Goal: Information Seeking & Learning: Learn about a topic

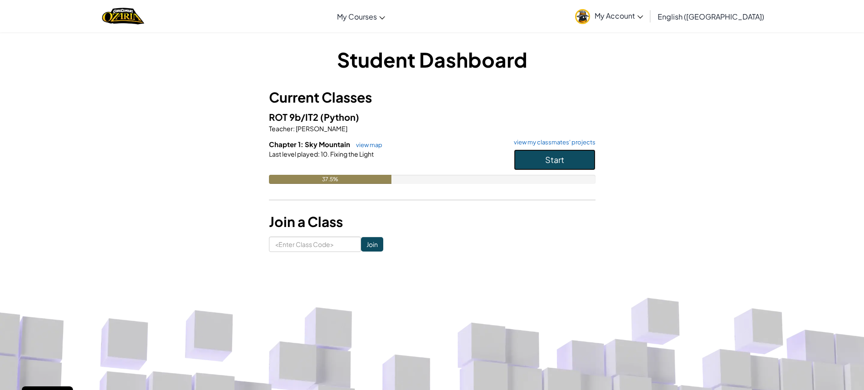
click at [539, 162] on button "Start" at bounding box center [555, 159] width 82 height 21
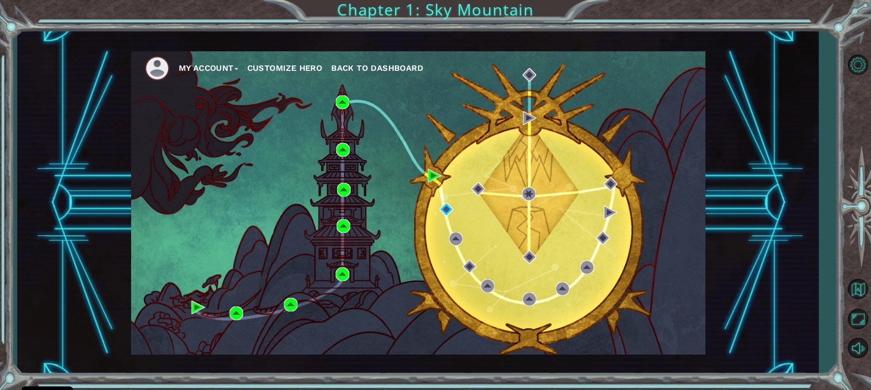
click at [424, 176] on div "My Account Customize Hero Back to Dashboard" at bounding box center [418, 202] width 574 height 303
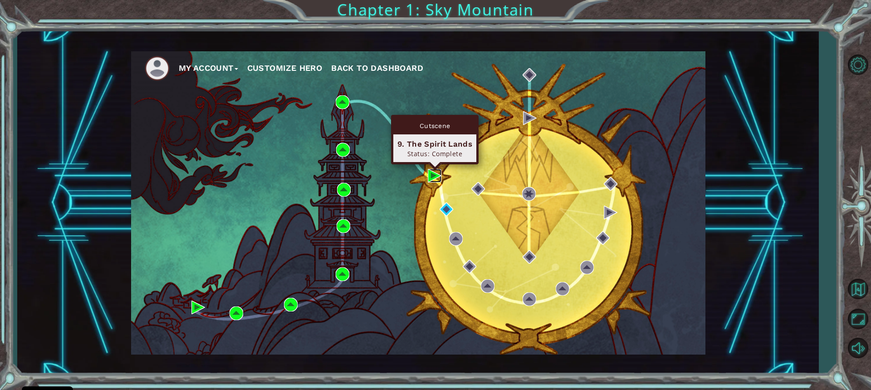
click at [429, 173] on img at bounding box center [435, 176] width 14 height 14
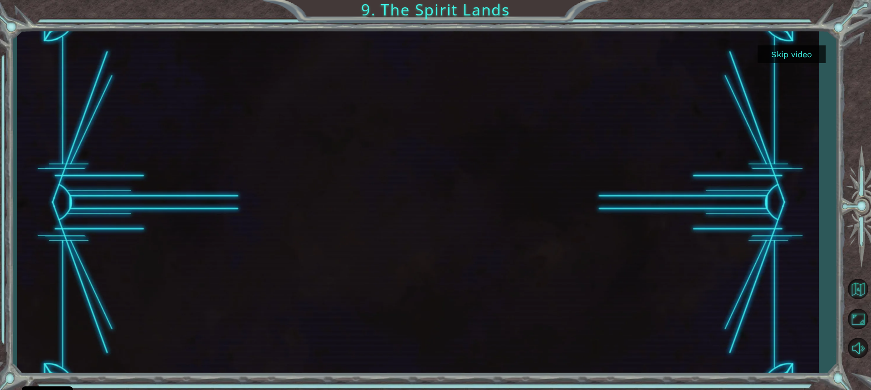
click at [790, 50] on button "Skip video" at bounding box center [791, 54] width 68 height 18
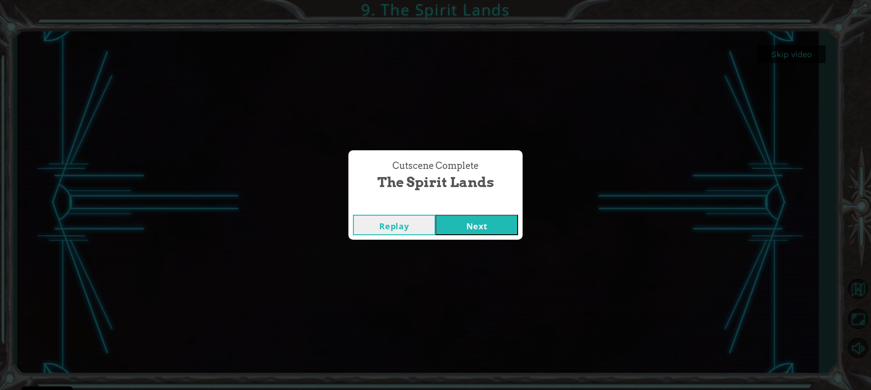
click at [498, 223] on button "Next" at bounding box center [476, 224] width 83 height 20
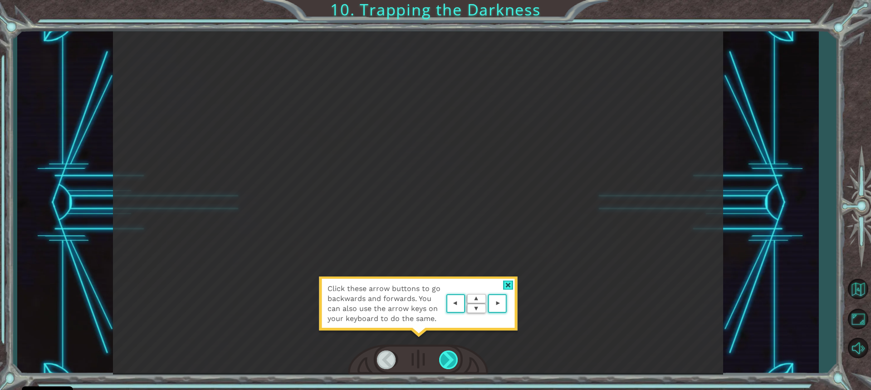
click at [454, 361] on div at bounding box center [449, 359] width 20 height 19
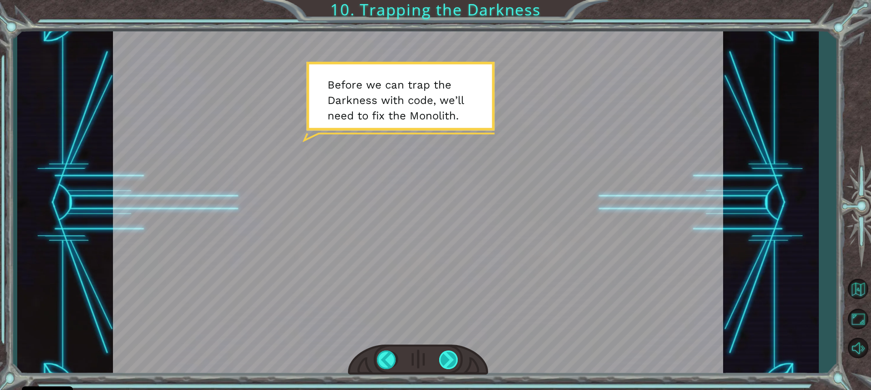
drag, startPoint x: 449, startPoint y: 350, endPoint x: 448, endPoint y: 355, distance: 4.6
click at [448, 355] on div at bounding box center [449, 359] width 20 height 19
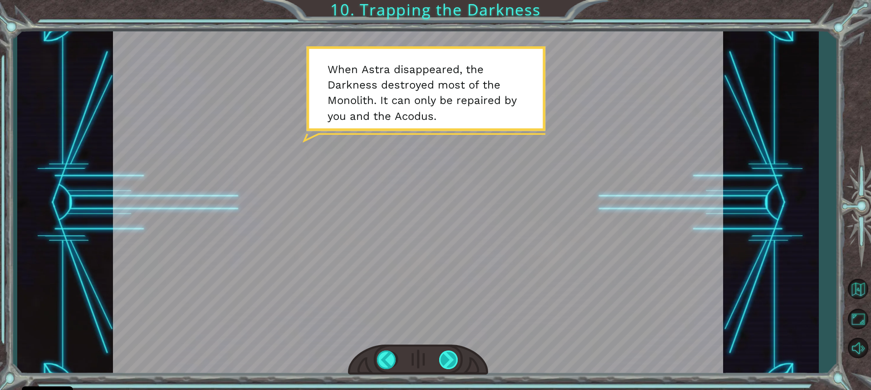
click at [447, 365] on div at bounding box center [449, 359] width 20 height 19
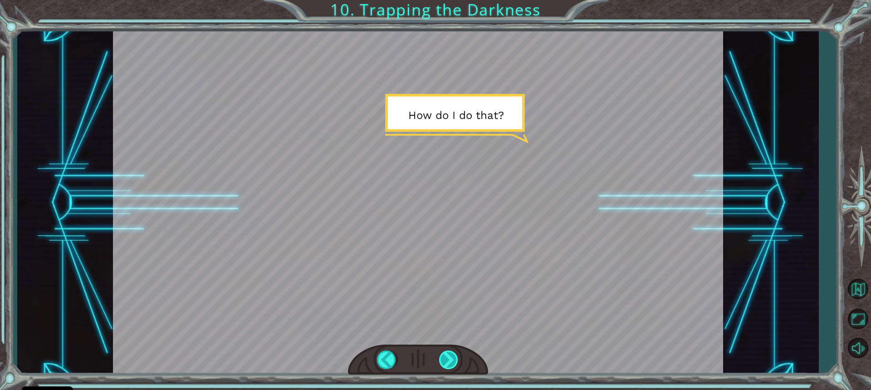
click at [446, 357] on div at bounding box center [449, 359] width 20 height 19
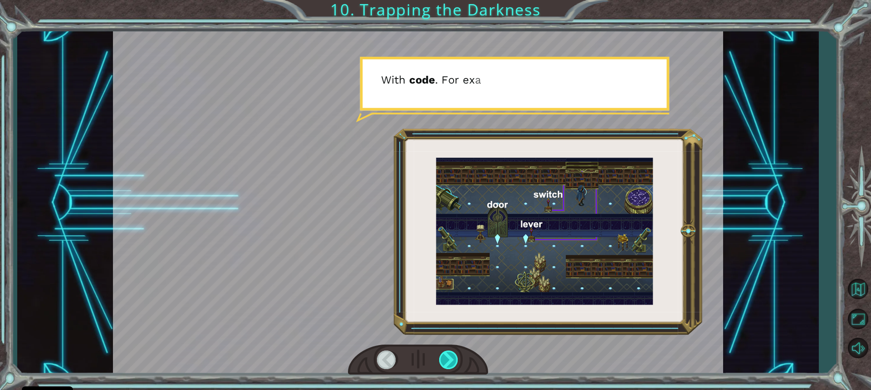
click at [446, 357] on div at bounding box center [449, 359] width 20 height 19
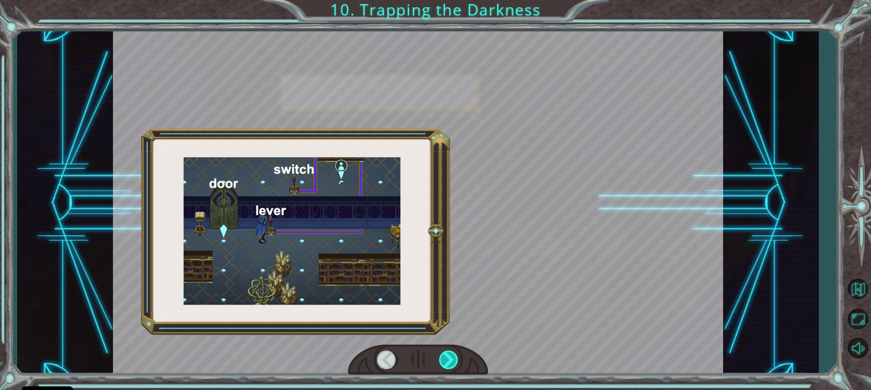
click at [446, 357] on div at bounding box center [449, 359] width 20 height 19
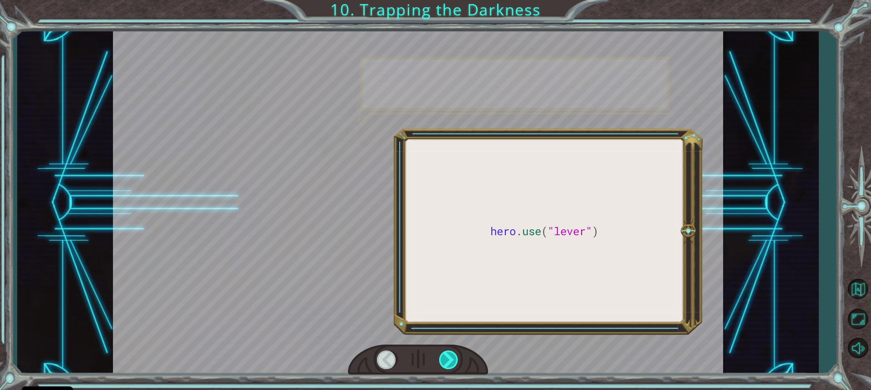
click at [446, 355] on div at bounding box center [449, 359] width 20 height 19
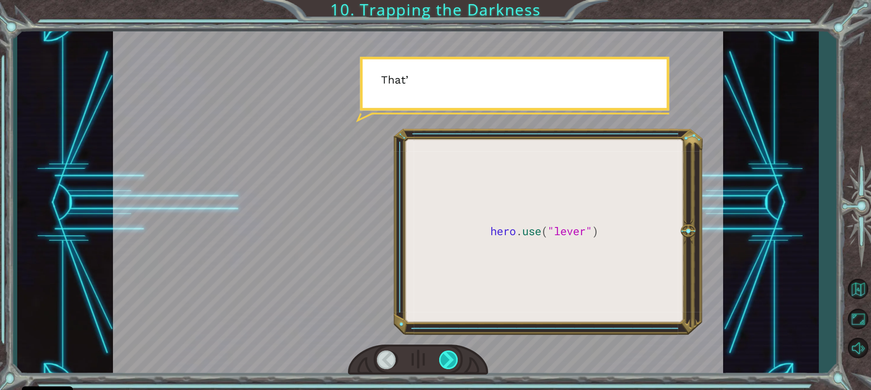
click at [446, 355] on div at bounding box center [449, 359] width 20 height 19
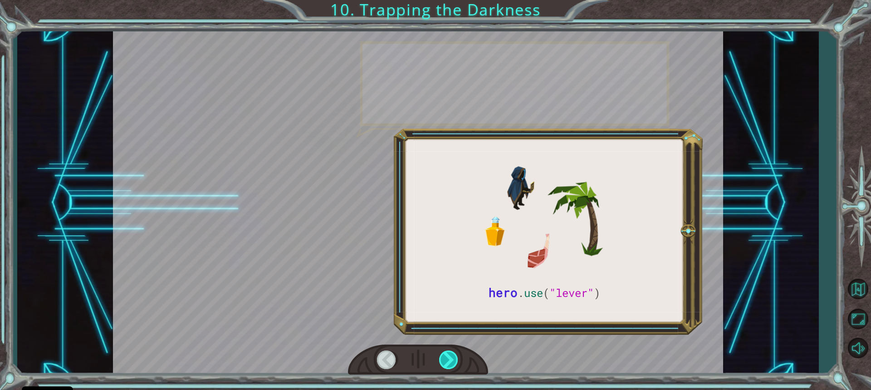
click at [446, 355] on div at bounding box center [449, 359] width 20 height 19
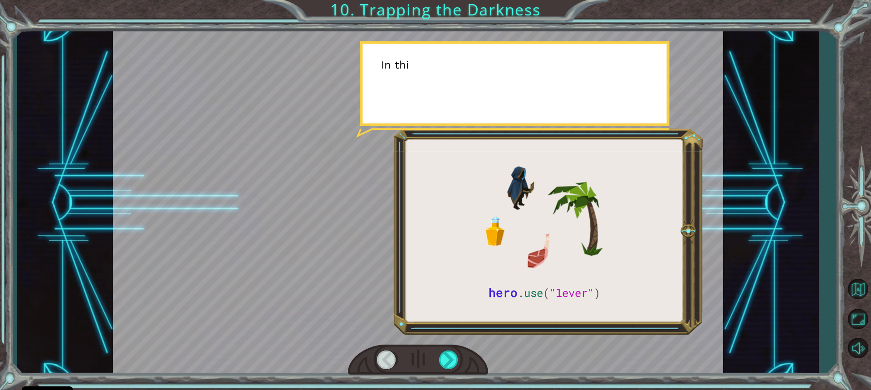
drag, startPoint x: 446, startPoint y: 355, endPoint x: 432, endPoint y: 356, distance: 14.1
click at [441, 352] on div at bounding box center [449, 359] width 20 height 19
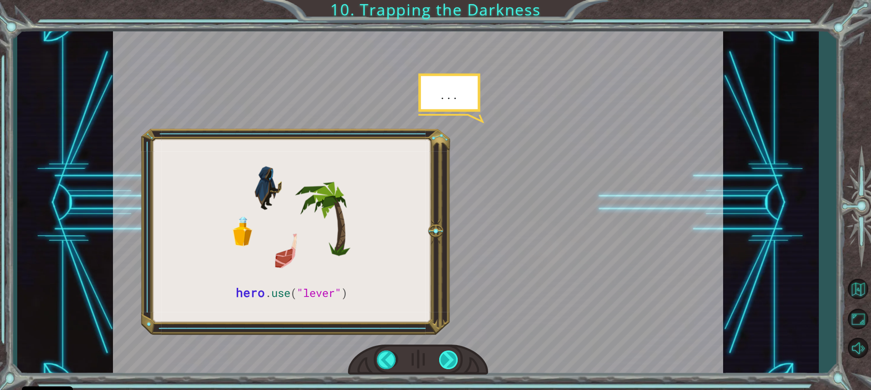
click at [443, 359] on div at bounding box center [449, 359] width 20 height 19
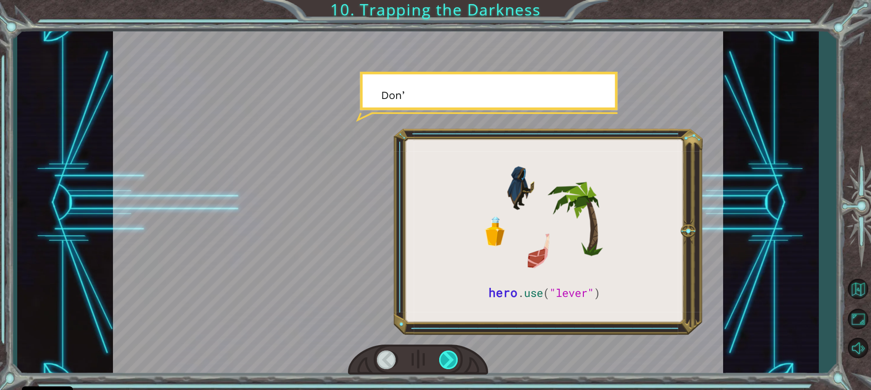
click at [444, 353] on div at bounding box center [449, 359] width 20 height 19
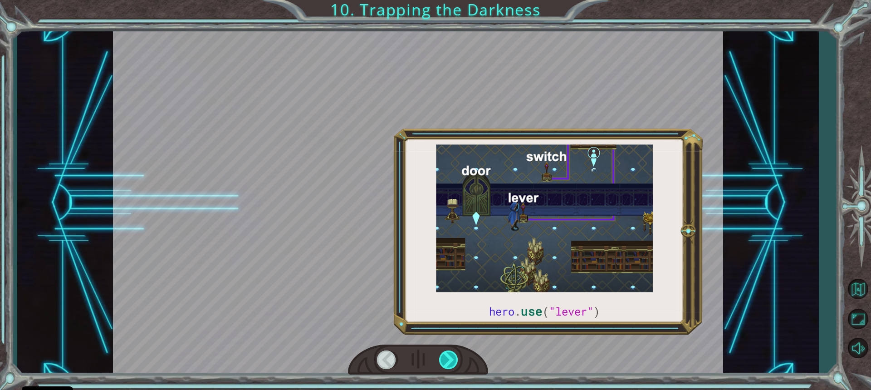
click at [444, 353] on div at bounding box center [449, 359] width 20 height 19
click at [445, 357] on div at bounding box center [449, 359] width 20 height 19
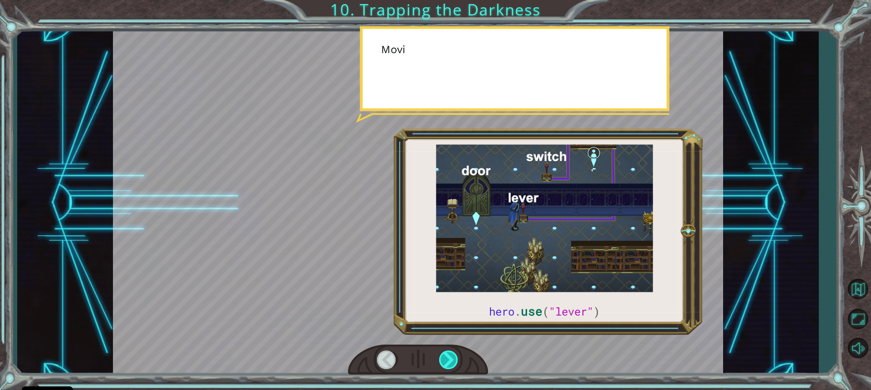
click at [446, 358] on div at bounding box center [449, 359] width 20 height 19
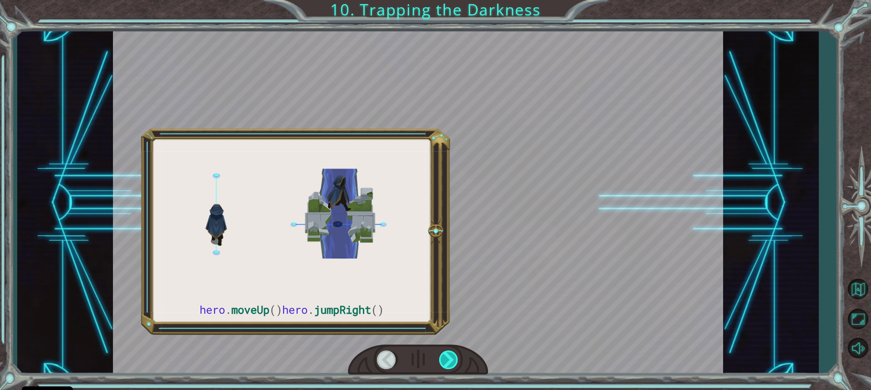
click at [446, 358] on div at bounding box center [449, 359] width 20 height 19
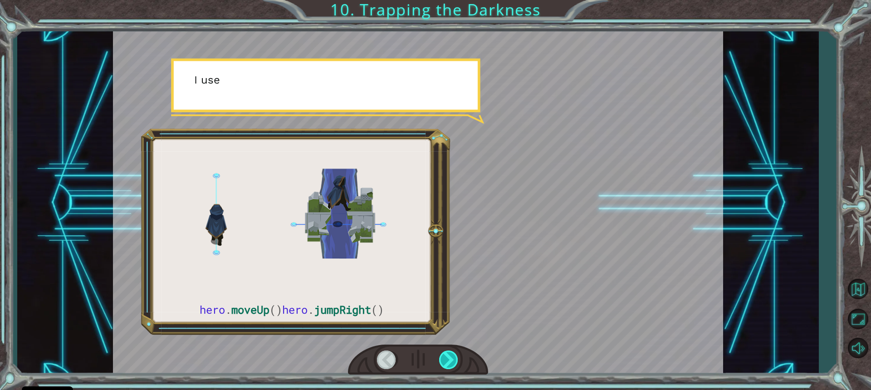
click at [446, 358] on div at bounding box center [449, 359] width 20 height 19
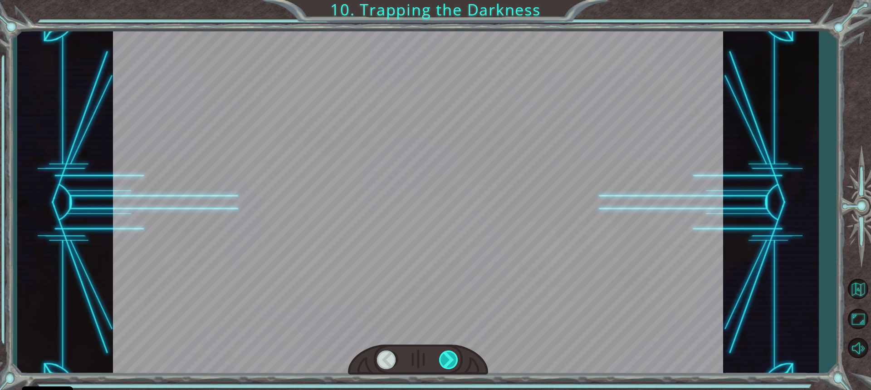
click at [446, 358] on div at bounding box center [449, 359] width 20 height 19
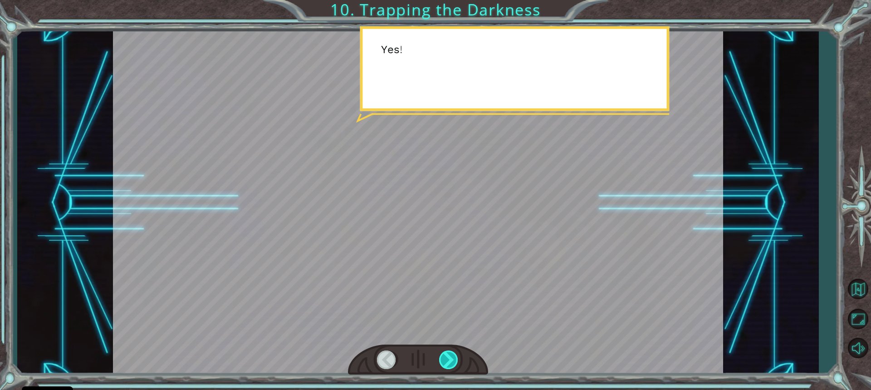
click at [446, 358] on div at bounding box center [449, 359] width 20 height 19
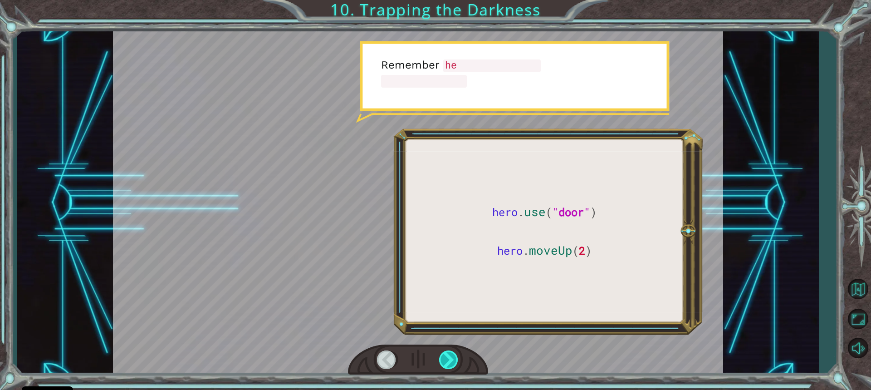
click at [447, 358] on div at bounding box center [449, 359] width 20 height 19
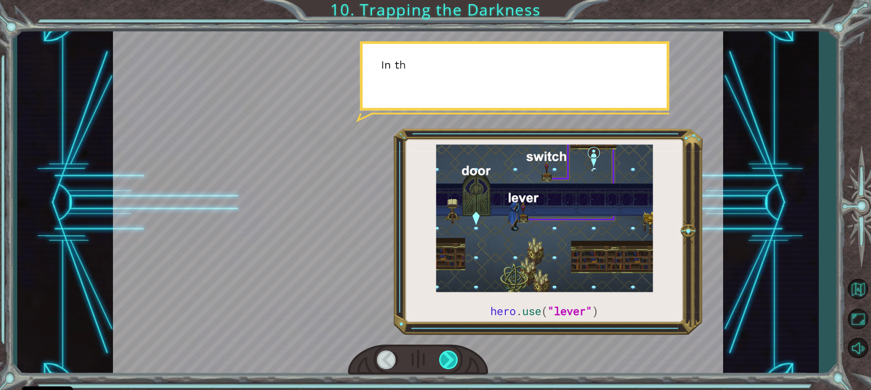
drag, startPoint x: 447, startPoint y: 358, endPoint x: 451, endPoint y: 366, distance: 8.7
click at [451, 366] on div at bounding box center [449, 359] width 20 height 19
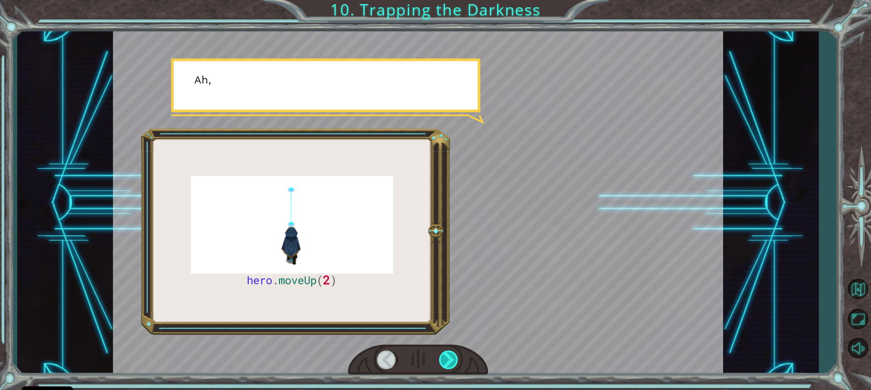
click at [450, 366] on div at bounding box center [449, 359] width 20 height 19
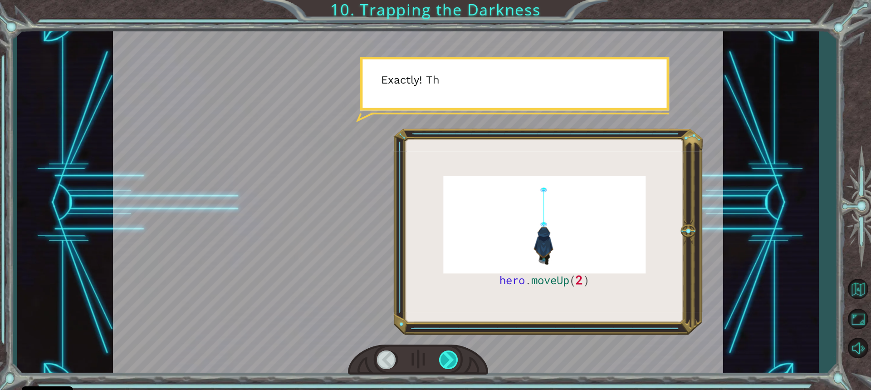
click at [454, 360] on div at bounding box center [449, 359] width 20 height 19
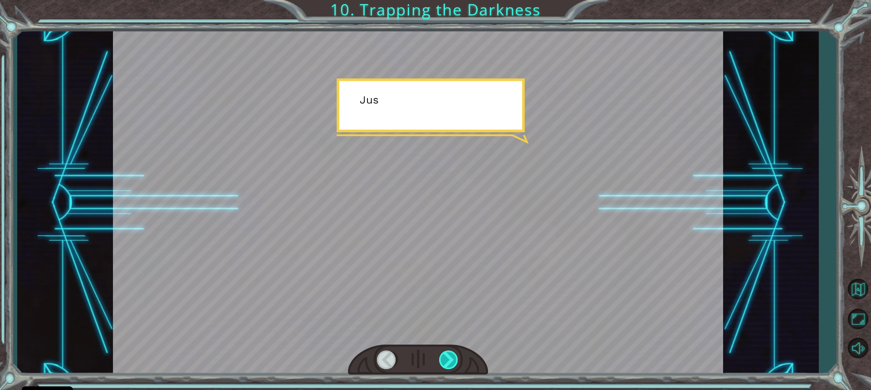
click at [454, 360] on div at bounding box center [449, 359] width 20 height 19
click at [453, 360] on div at bounding box center [449, 359] width 20 height 19
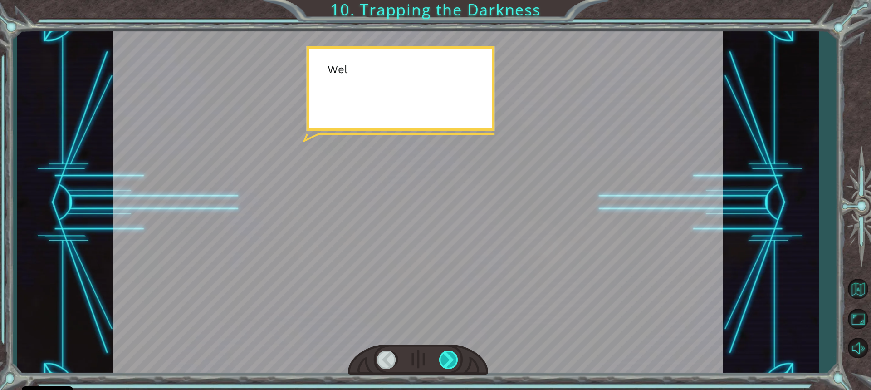
click at [451, 362] on div at bounding box center [449, 359] width 20 height 19
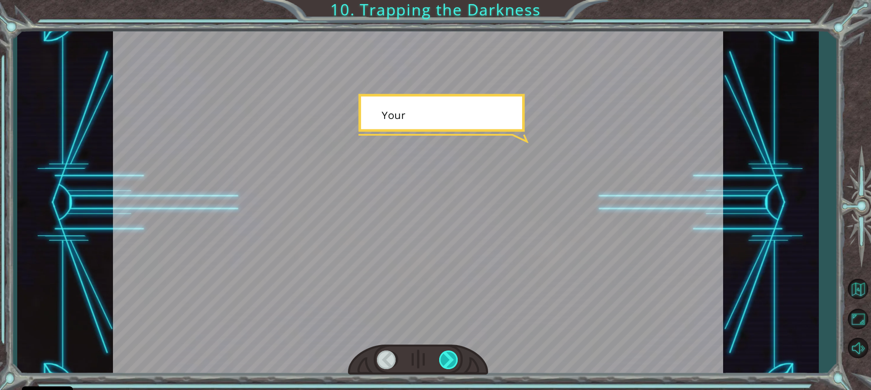
click at [451, 362] on div at bounding box center [449, 359] width 20 height 19
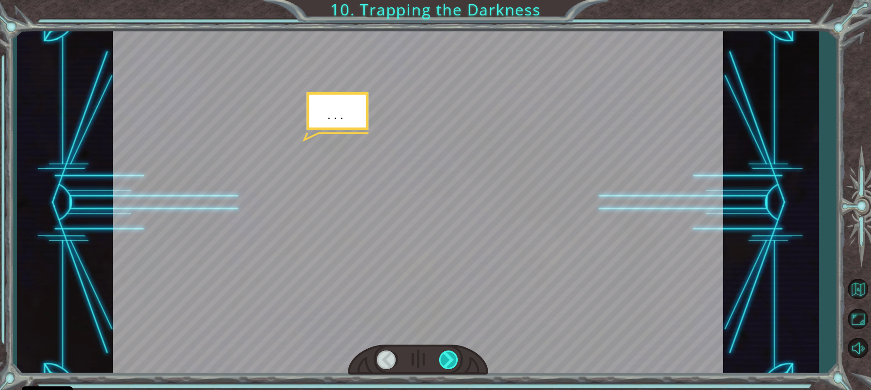
click at [451, 365] on div at bounding box center [449, 359] width 20 height 19
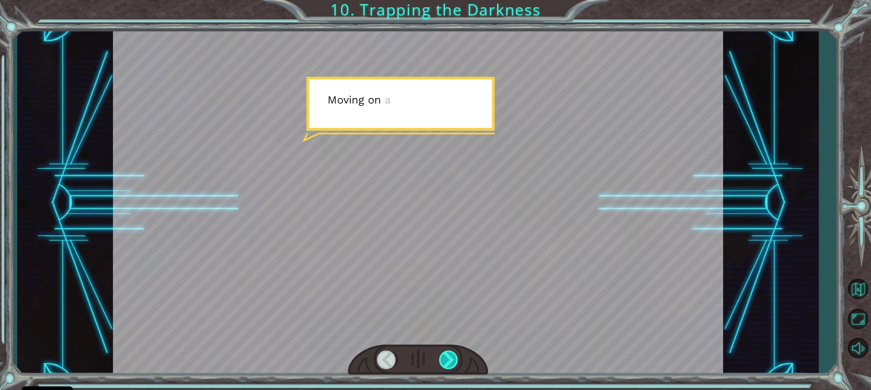
click at [452, 365] on div at bounding box center [449, 359] width 20 height 19
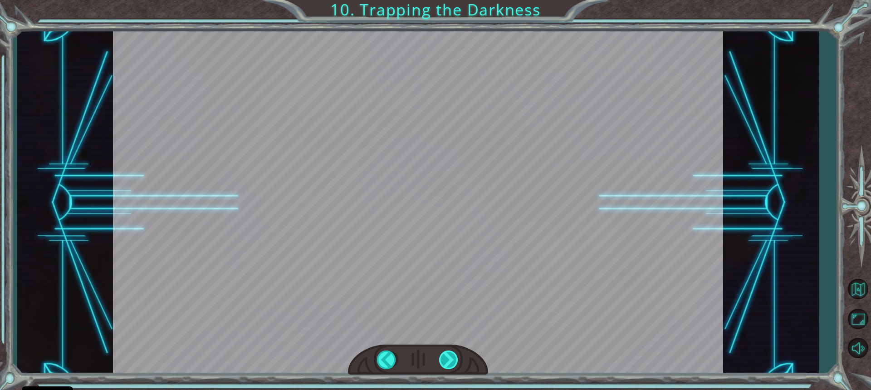
click at [451, 365] on div at bounding box center [449, 359] width 20 height 19
click at [450, 365] on div at bounding box center [449, 359] width 20 height 19
click at [451, 365] on div at bounding box center [449, 359] width 20 height 19
click at [448, 358] on div at bounding box center [449, 359] width 20 height 19
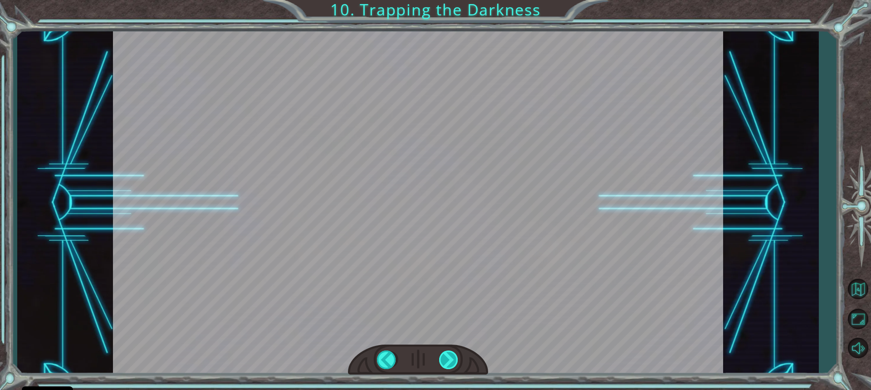
click at [447, 359] on div at bounding box center [449, 359] width 20 height 19
click at [446, 360] on div at bounding box center [449, 359] width 20 height 19
click at [446, 356] on div at bounding box center [449, 359] width 20 height 19
click at [454, 358] on div at bounding box center [449, 359] width 20 height 19
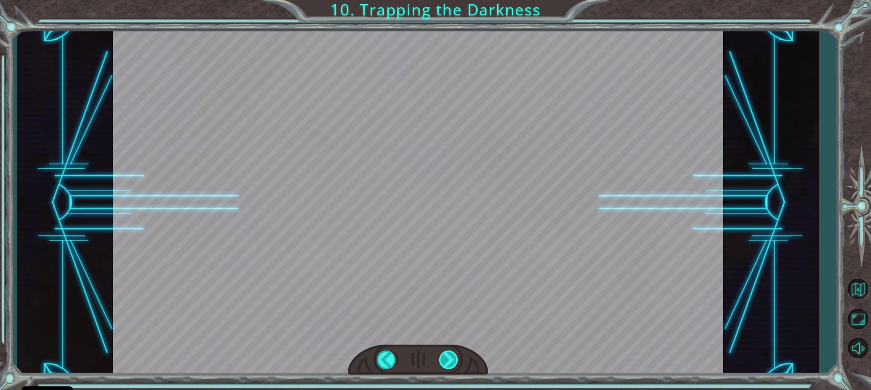
click at [452, 0] on div "hero . moveUp ( 2 ) B e f o r e w e c a n t r a p t h e D a r k n e s s w i t h…" at bounding box center [435, 0] width 871 height 0
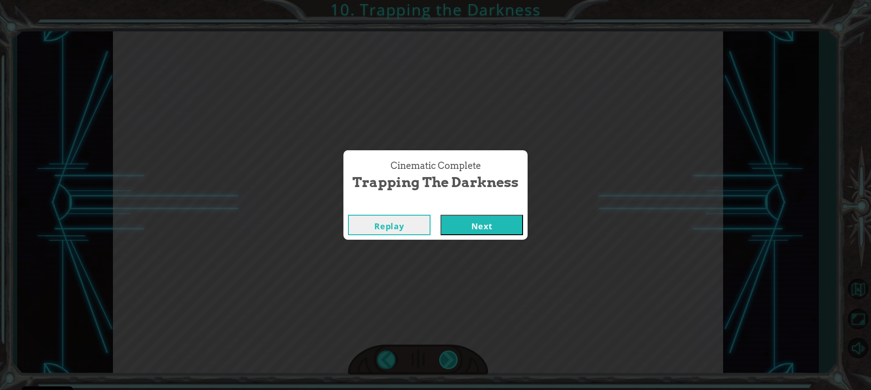
click at [451, 358] on div "Cinematic Complete Trapping the Darkness Replay Next" at bounding box center [435, 195] width 871 height 390
click at [487, 226] on button "Next" at bounding box center [481, 224] width 83 height 20
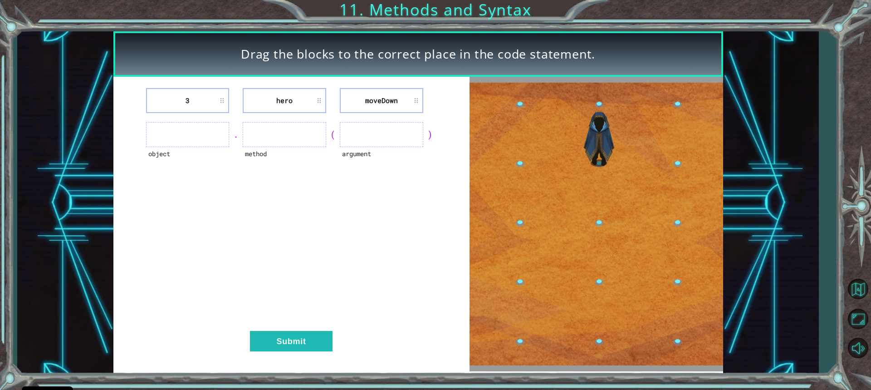
click at [405, 139] on ul at bounding box center [381, 134] width 83 height 25
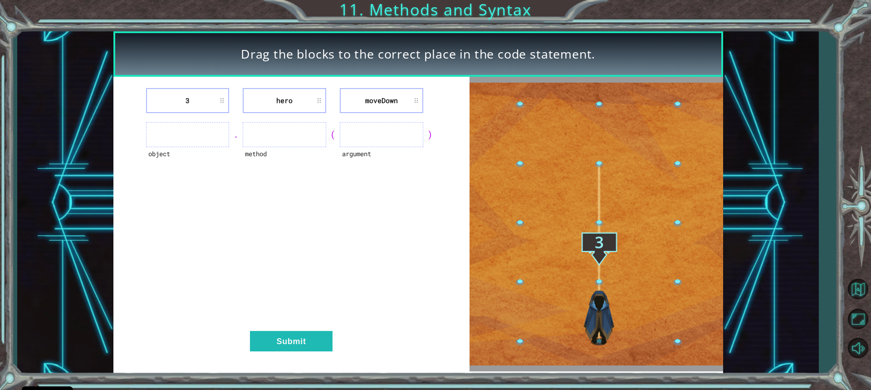
click at [399, 138] on ul at bounding box center [381, 134] width 83 height 25
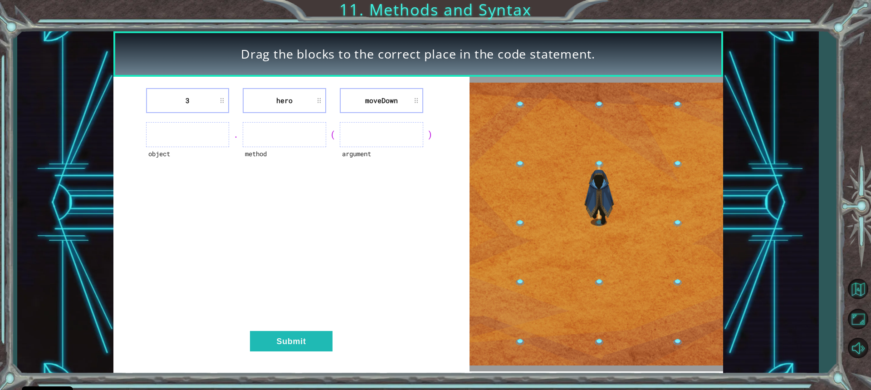
click at [399, 138] on ul at bounding box center [381, 134] width 83 height 25
click at [399, 136] on ul at bounding box center [381, 134] width 83 height 25
click at [594, 235] on img at bounding box center [595, 224] width 253 height 283
click at [594, 132] on img at bounding box center [595, 224] width 253 height 283
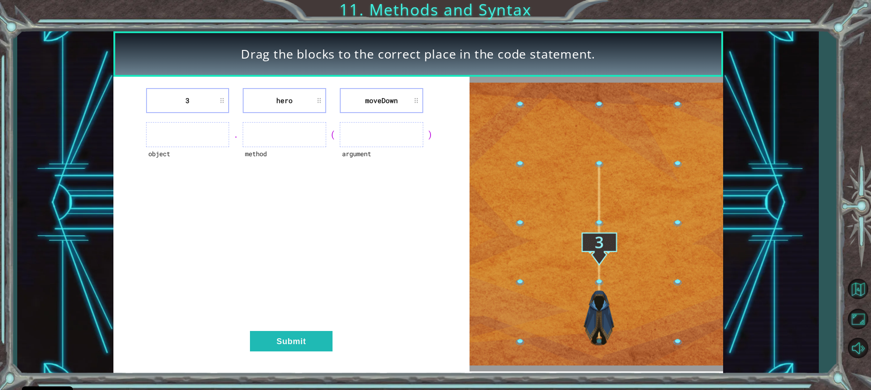
click at [595, 156] on img at bounding box center [595, 224] width 253 height 283
click at [594, 175] on img at bounding box center [595, 224] width 253 height 283
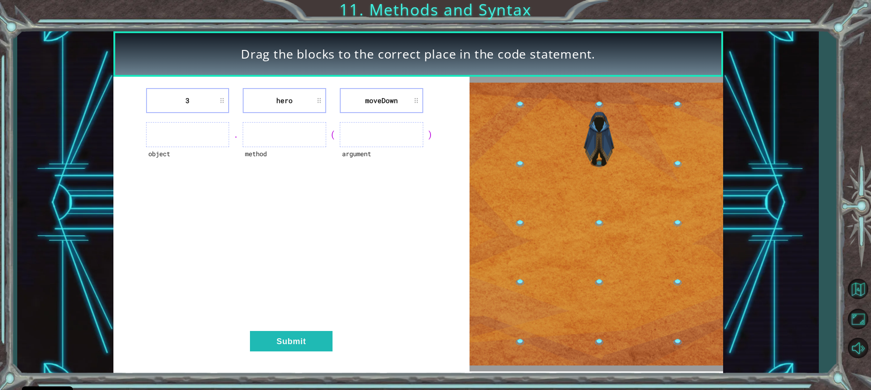
click at [816, 66] on div "Drag the blocks to the correct place in the code statement. 3 hero [GEOGRAPHIC_…" at bounding box center [417, 202] width 801 height 343
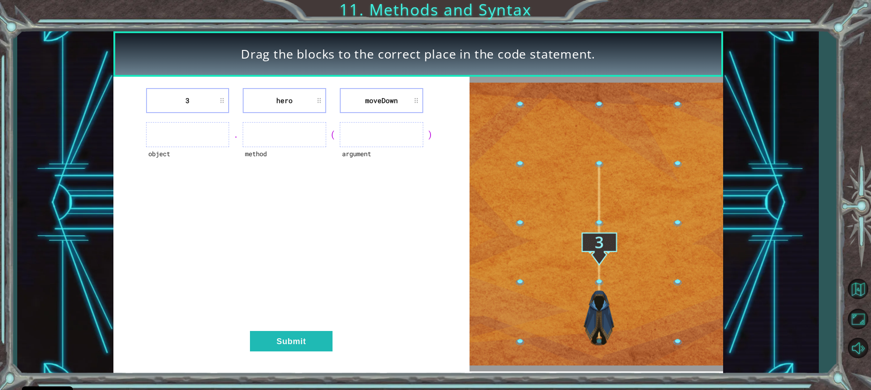
click at [577, 336] on img at bounding box center [595, 224] width 253 height 283
drag, startPoint x: 369, startPoint y: 141, endPoint x: 302, endPoint y: 146, distance: 66.3
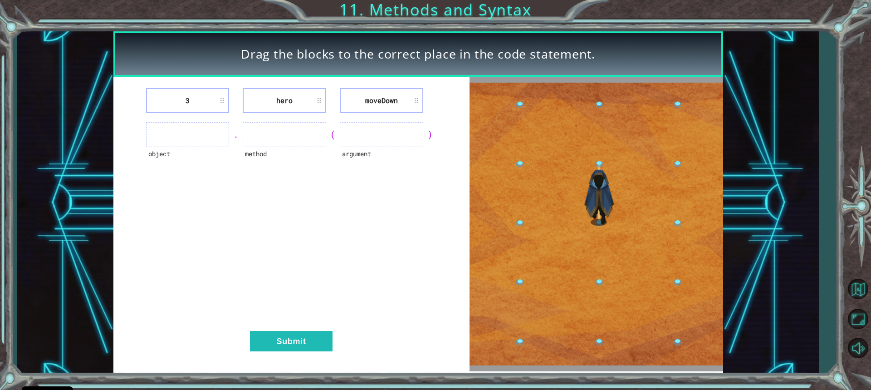
click at [358, 141] on ul at bounding box center [381, 134] width 83 height 25
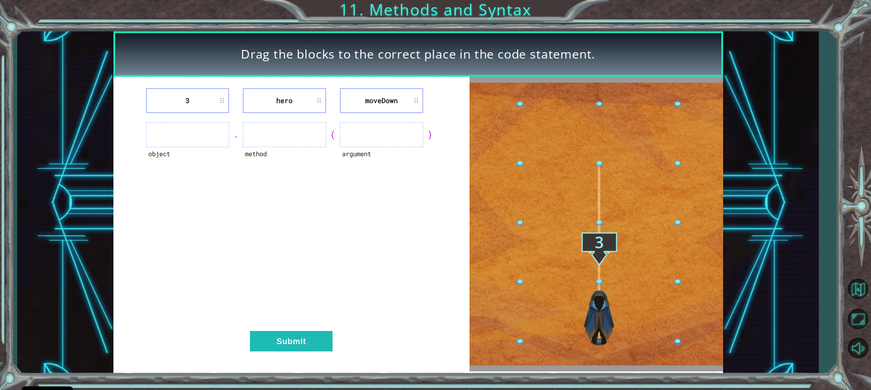
click at [193, 143] on ul at bounding box center [187, 134] width 83 height 25
click at [194, 141] on ul at bounding box center [187, 134] width 83 height 25
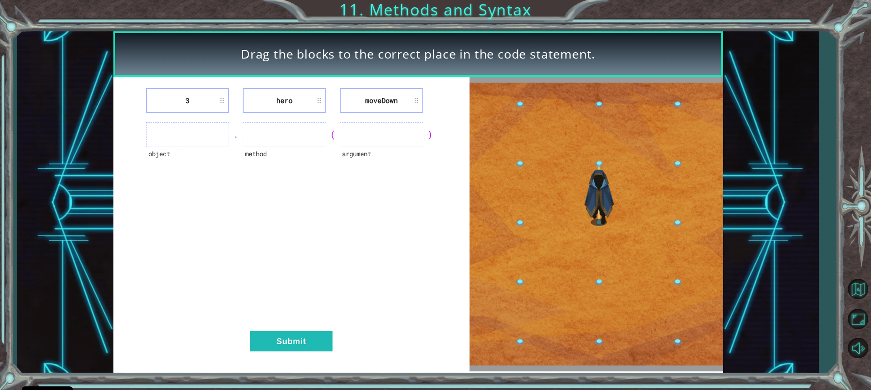
drag, startPoint x: 194, startPoint y: 141, endPoint x: 252, endPoint y: 176, distance: 67.5
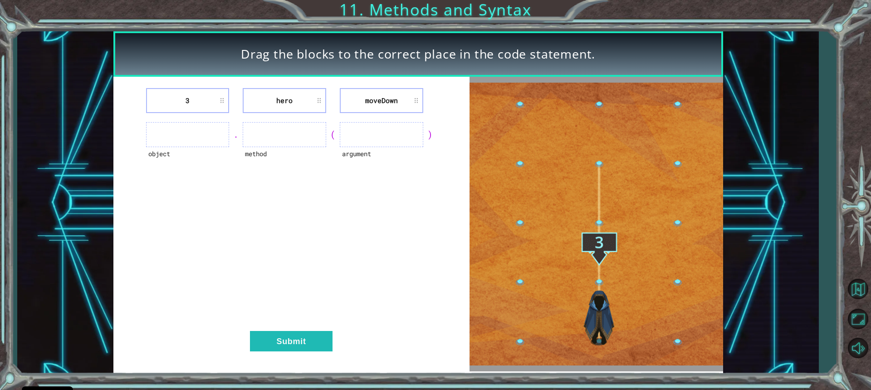
click at [200, 145] on ul at bounding box center [187, 134] width 83 height 25
drag, startPoint x: 281, startPoint y: 329, endPoint x: 292, endPoint y: 346, distance: 20.1
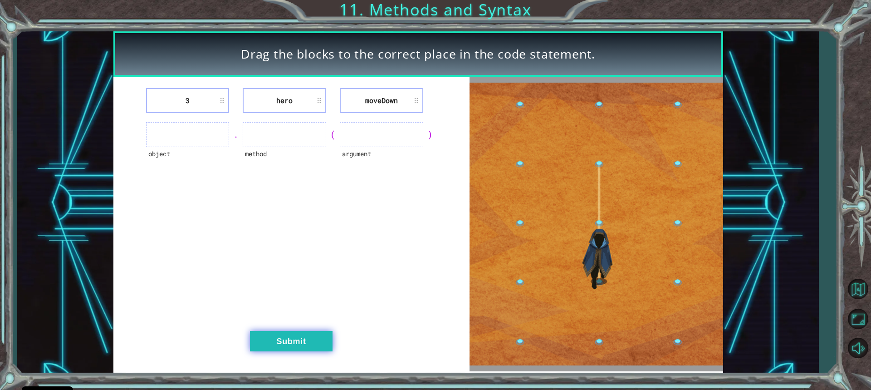
click at [281, 330] on div "3 hero [GEOGRAPHIC_DATA] object . method ( argument ) Submit" at bounding box center [291, 224] width 356 height 294
click at [292, 346] on button "Submit" at bounding box center [291, 341] width 83 height 20
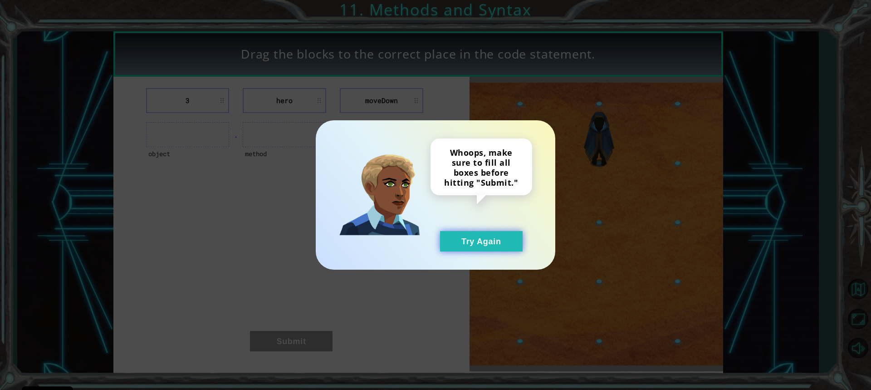
click at [487, 245] on button "Try Again" at bounding box center [481, 241] width 83 height 20
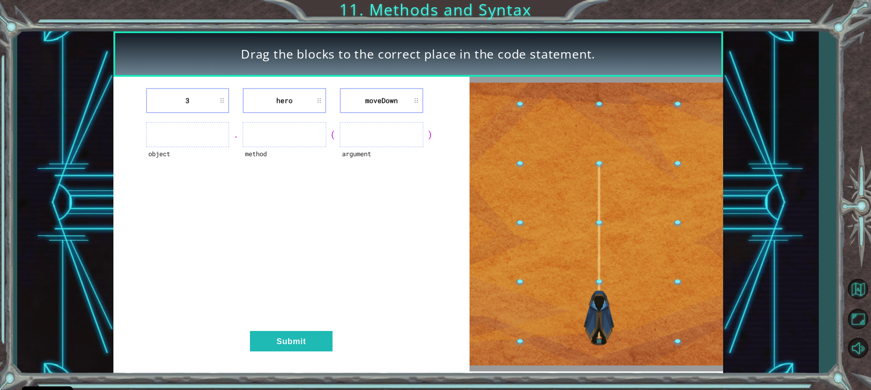
drag, startPoint x: 377, startPoint y: 127, endPoint x: 379, endPoint y: 134, distance: 6.9
click at [378, 132] on ul at bounding box center [381, 134] width 83 height 25
click at [379, 135] on ul at bounding box center [381, 134] width 83 height 25
click at [377, 137] on ul at bounding box center [381, 134] width 83 height 25
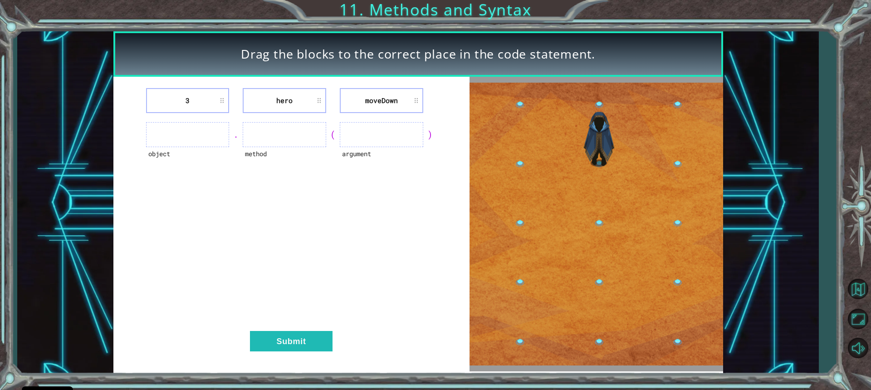
click at [373, 144] on ul at bounding box center [381, 134] width 83 height 25
click at [370, 152] on div "argument" at bounding box center [381, 159] width 83 height 25
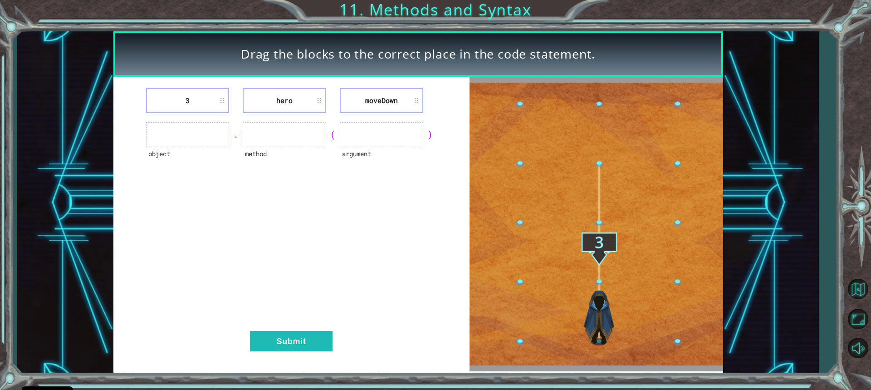
click at [370, 156] on div "argument" at bounding box center [381, 159] width 83 height 25
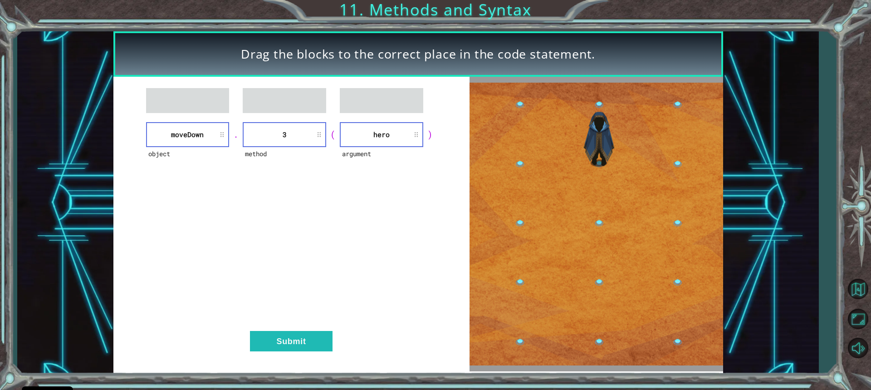
drag, startPoint x: 401, startPoint y: 105, endPoint x: 392, endPoint y: 119, distance: 17.0
click at [395, 105] on ul at bounding box center [381, 100] width 83 height 25
click at [318, 333] on button "Submit" at bounding box center [291, 341] width 83 height 20
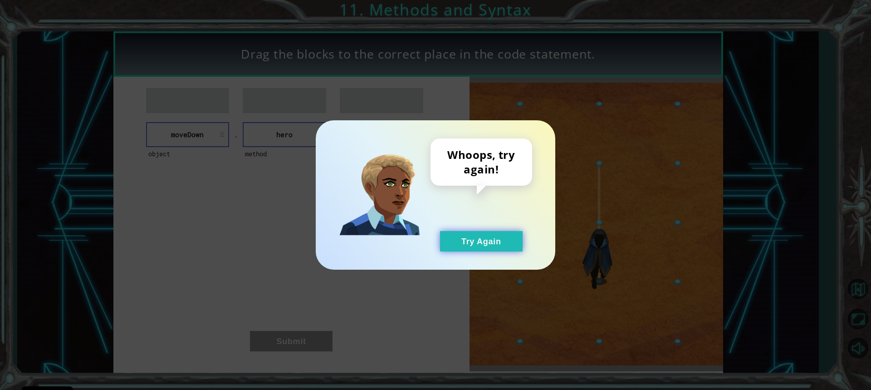
click at [475, 238] on button "Try Again" at bounding box center [481, 241] width 83 height 20
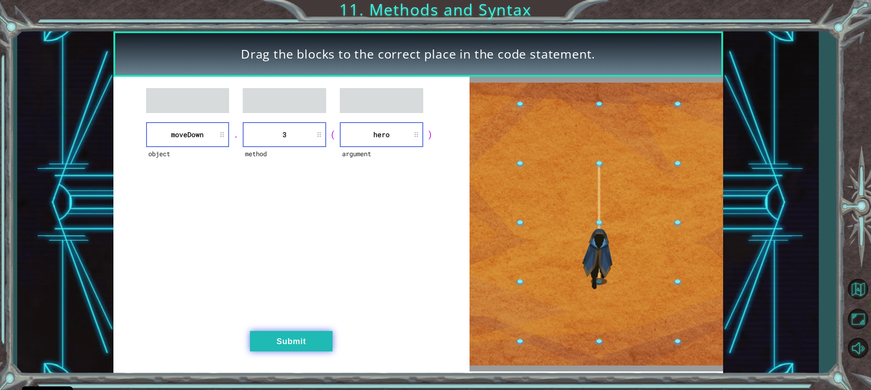
drag, startPoint x: 318, startPoint y: 337, endPoint x: 313, endPoint y: 341, distance: 6.2
click at [313, 341] on button "Submit" at bounding box center [291, 341] width 83 height 20
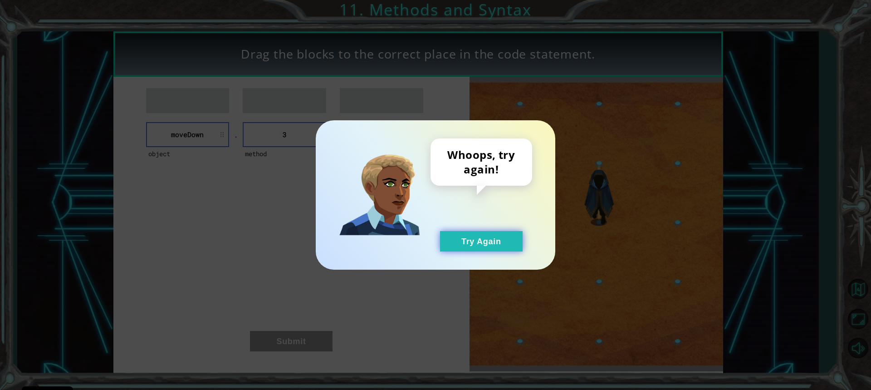
drag, startPoint x: 459, startPoint y: 237, endPoint x: 448, endPoint y: 238, distance: 11.4
click at [453, 237] on button "Try Again" at bounding box center [481, 241] width 83 height 20
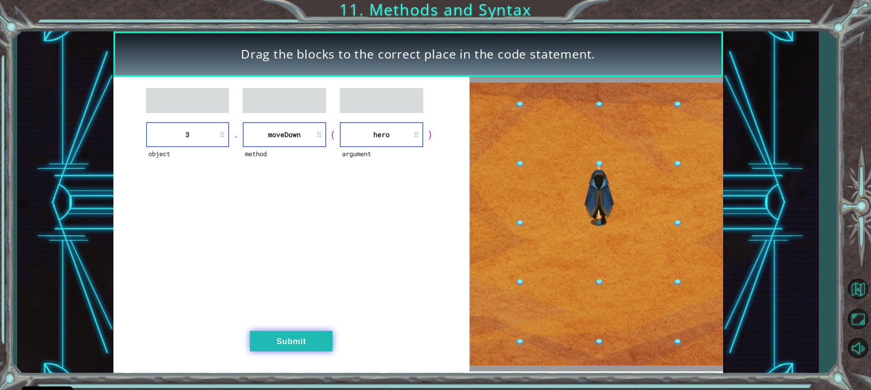
drag, startPoint x: 284, startPoint y: 341, endPoint x: 285, endPoint y: 336, distance: 5.1
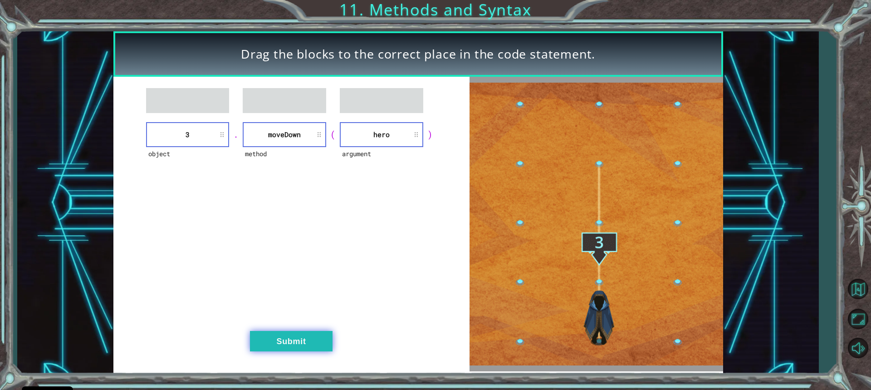
click at [285, 336] on button "Submit" at bounding box center [291, 341] width 83 height 20
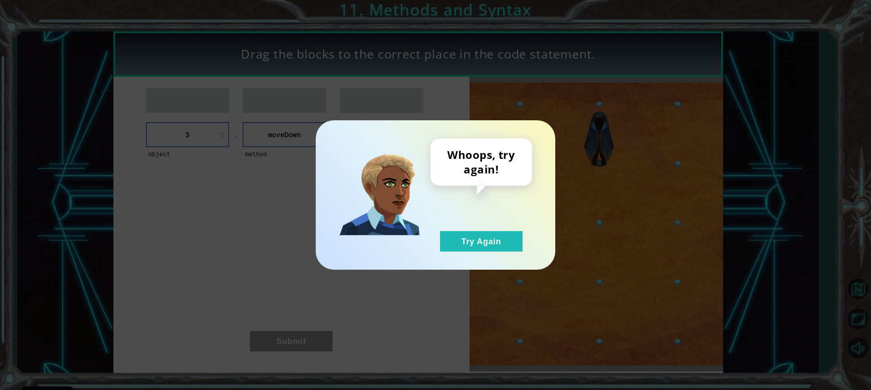
click at [536, 285] on div "Whoops, try again! Try Again" at bounding box center [435, 195] width 871 height 390
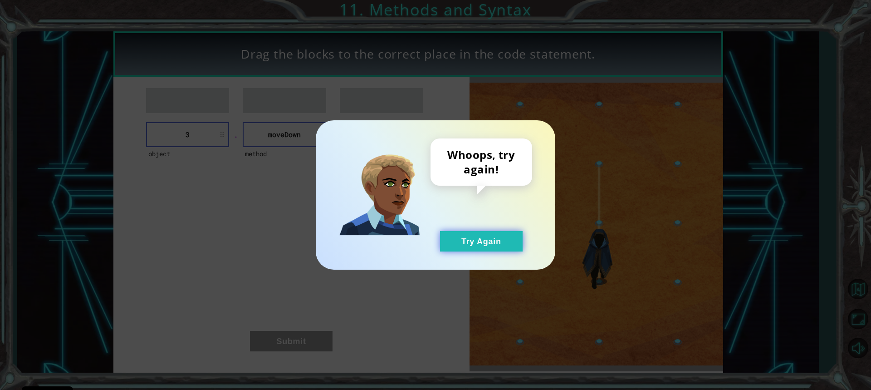
drag, startPoint x: 512, startPoint y: 241, endPoint x: 510, endPoint y: 246, distance: 4.9
click at [512, 243] on button "Try Again" at bounding box center [481, 241] width 83 height 20
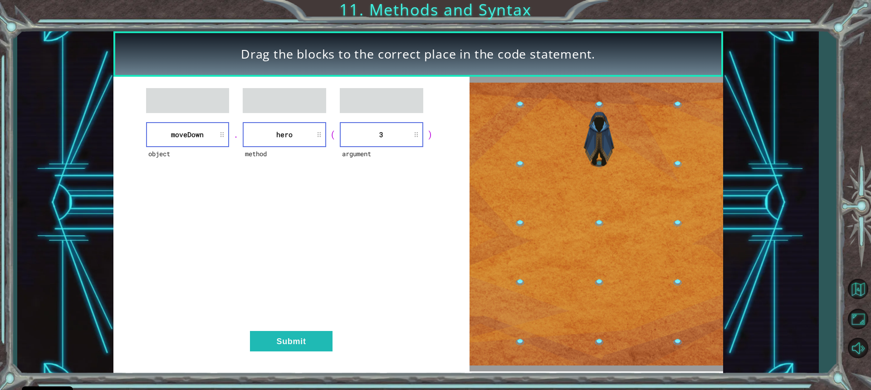
click at [307, 360] on div "object [GEOGRAPHIC_DATA] . method hero ( argument 3 ) Submit" at bounding box center [291, 224] width 356 height 294
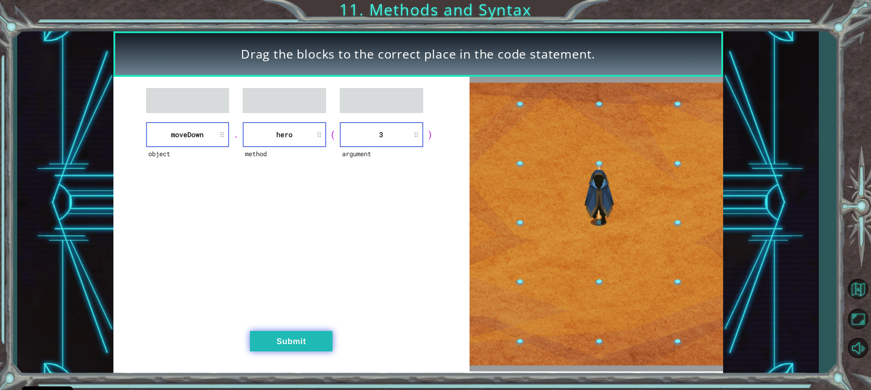
click at [310, 344] on button "Submit" at bounding box center [291, 341] width 83 height 20
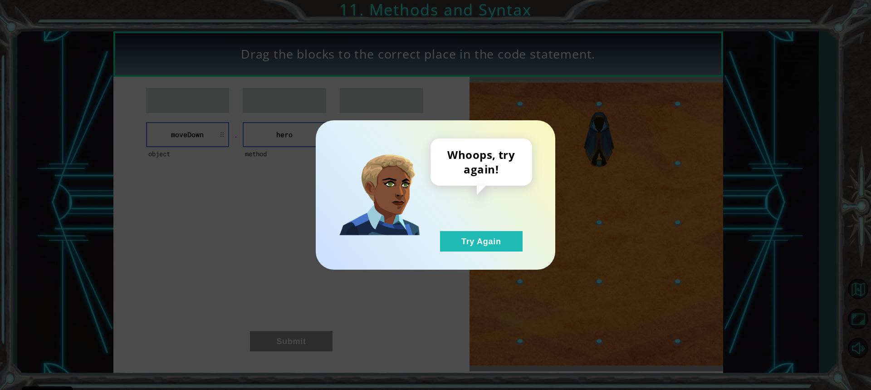
click at [310, 344] on div "Whoops, try again! Try Again" at bounding box center [435, 195] width 871 height 390
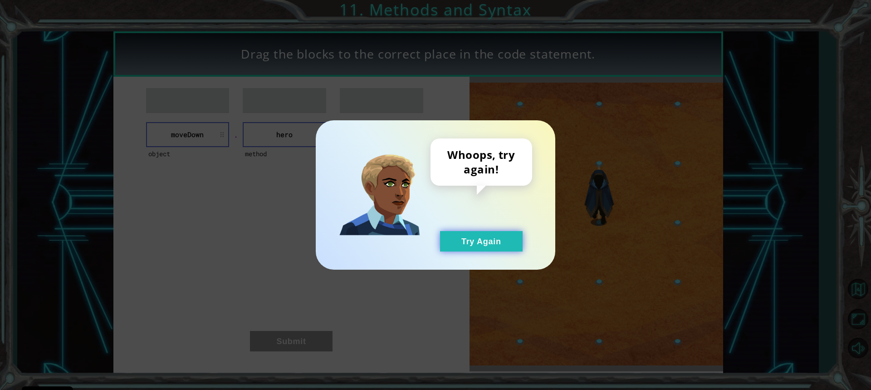
click at [495, 239] on button "Try Again" at bounding box center [481, 241] width 83 height 20
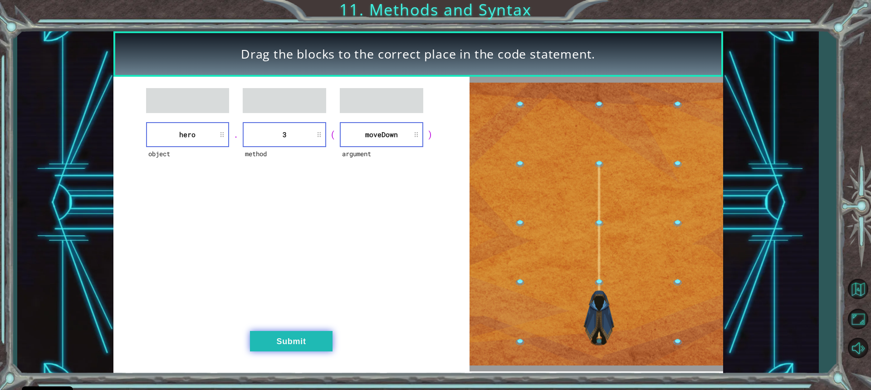
click at [304, 336] on button "Submit" at bounding box center [291, 341] width 83 height 20
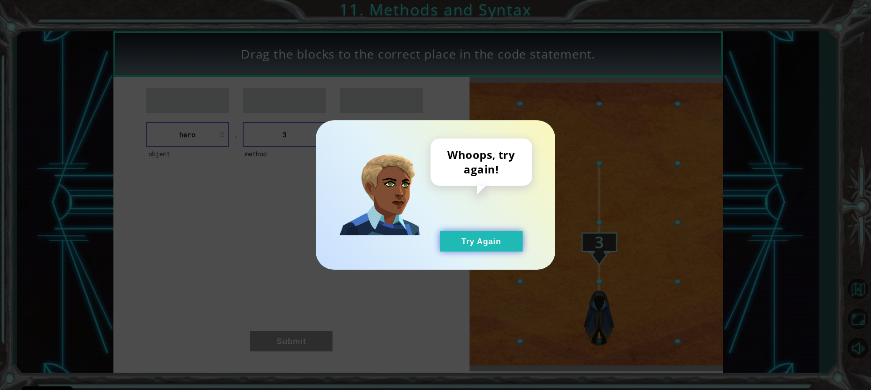
click at [444, 241] on button "Try Again" at bounding box center [481, 241] width 83 height 20
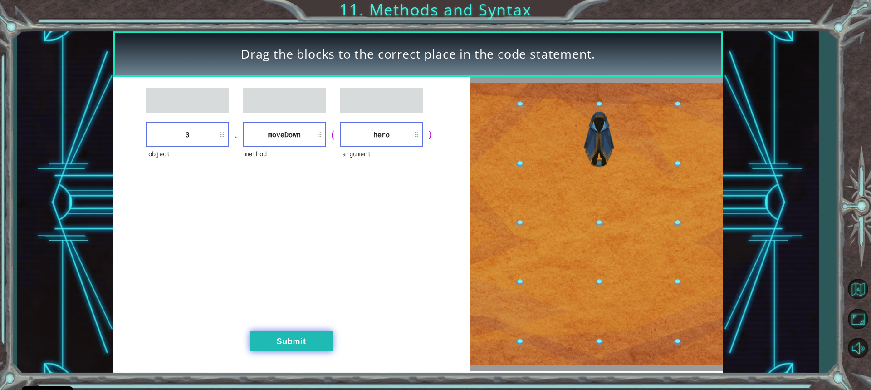
drag, startPoint x: 314, startPoint y: 345, endPoint x: 316, endPoint y: 340, distance: 5.3
click at [316, 340] on button "Submit" at bounding box center [291, 341] width 83 height 20
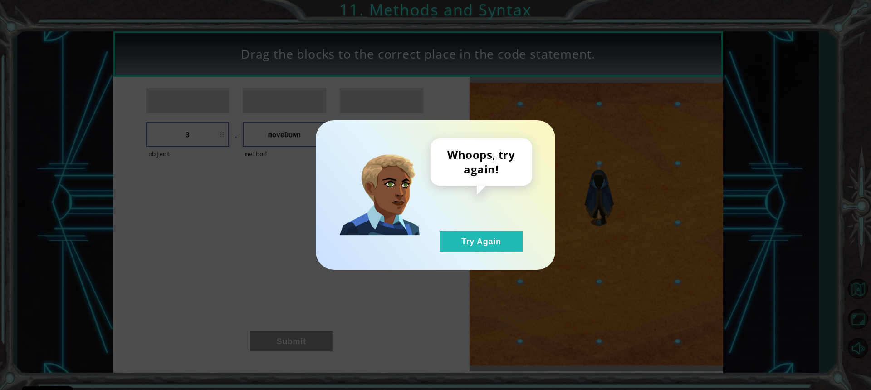
drag, startPoint x: 460, startPoint y: 242, endPoint x: 393, endPoint y: 218, distance: 70.9
click at [458, 243] on button "Try Again" at bounding box center [481, 241] width 83 height 20
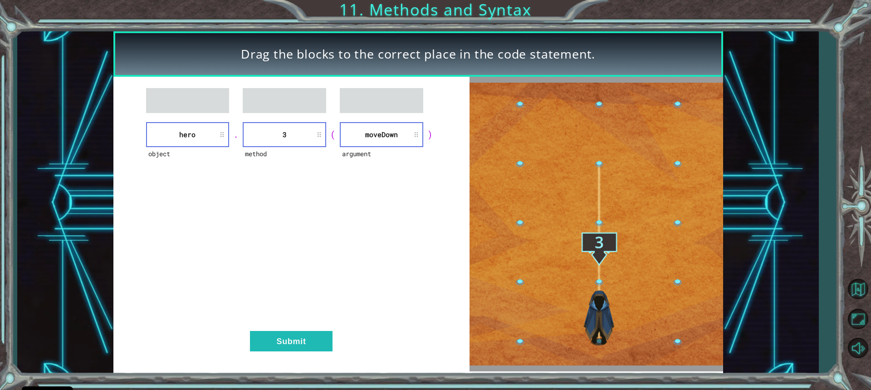
click at [305, 329] on div "object hero . method 3 ( argument [GEOGRAPHIC_DATA] ) Submit" at bounding box center [291, 224] width 356 height 294
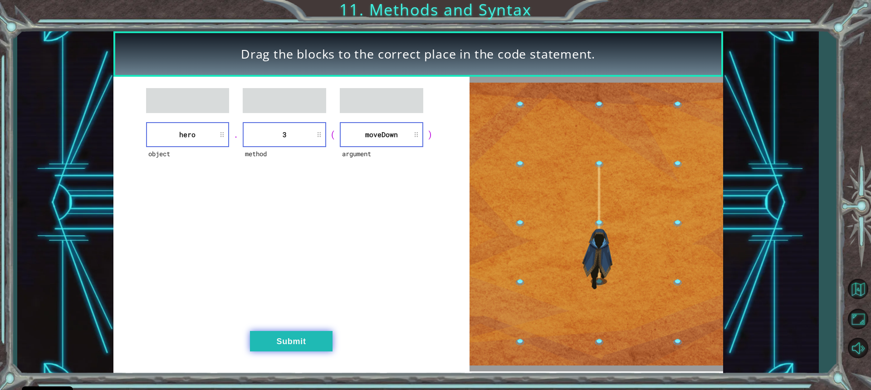
click at [314, 341] on button "Submit" at bounding box center [291, 341] width 83 height 20
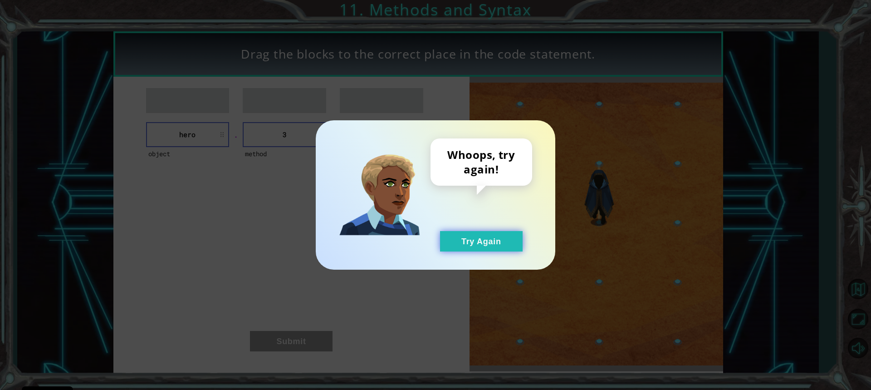
click at [465, 244] on button "Try Again" at bounding box center [481, 241] width 83 height 20
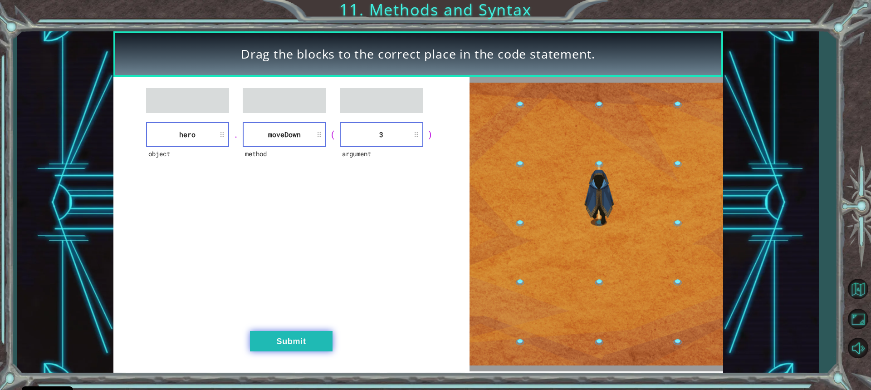
click at [281, 344] on button "Submit" at bounding box center [291, 341] width 83 height 20
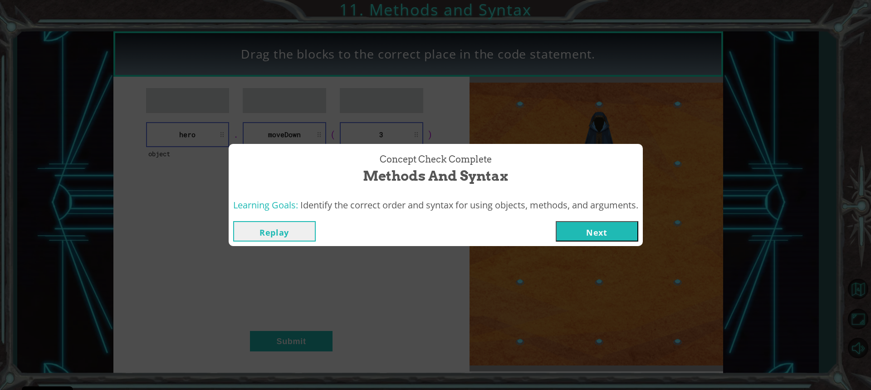
click at [569, 225] on button "Next" at bounding box center [596, 231] width 83 height 20
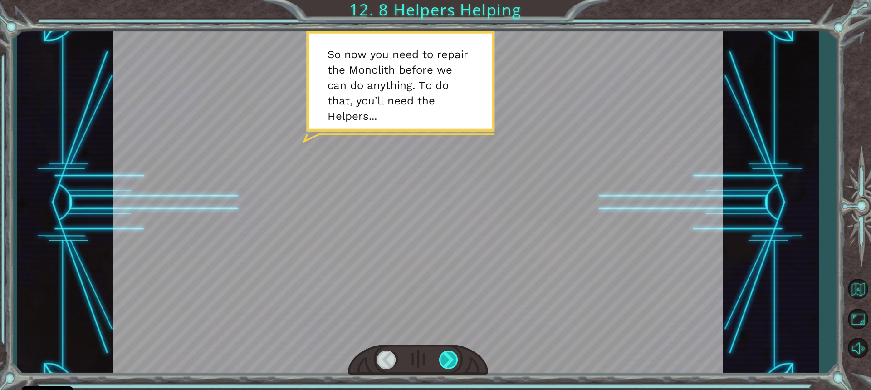
click at [445, 359] on div at bounding box center [449, 359] width 20 height 19
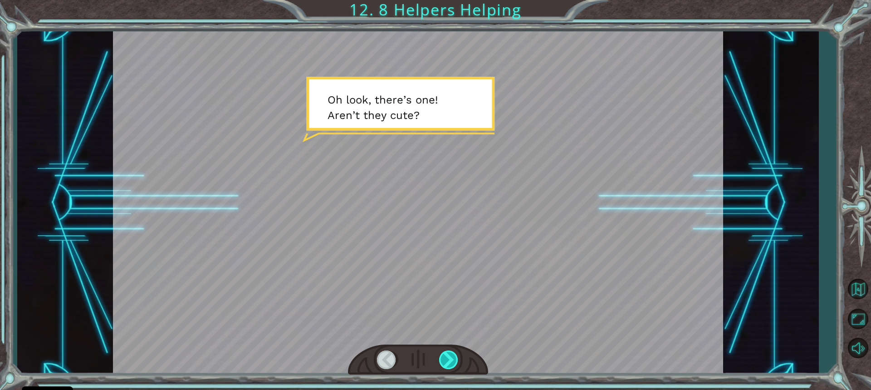
click at [448, 361] on div at bounding box center [449, 359] width 20 height 19
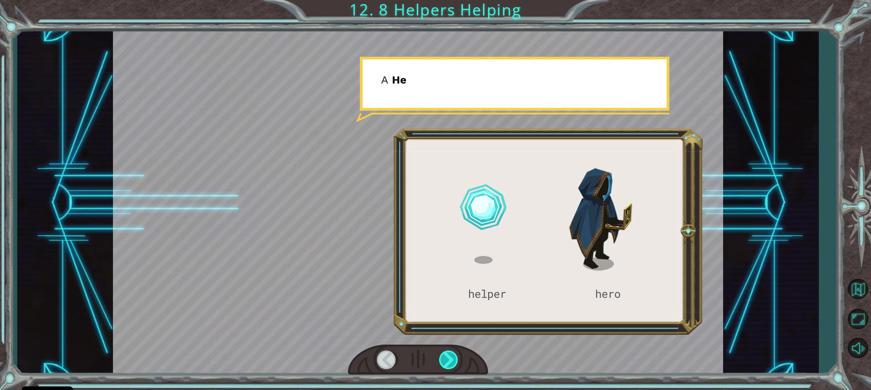
click at [448, 362] on div at bounding box center [449, 359] width 20 height 19
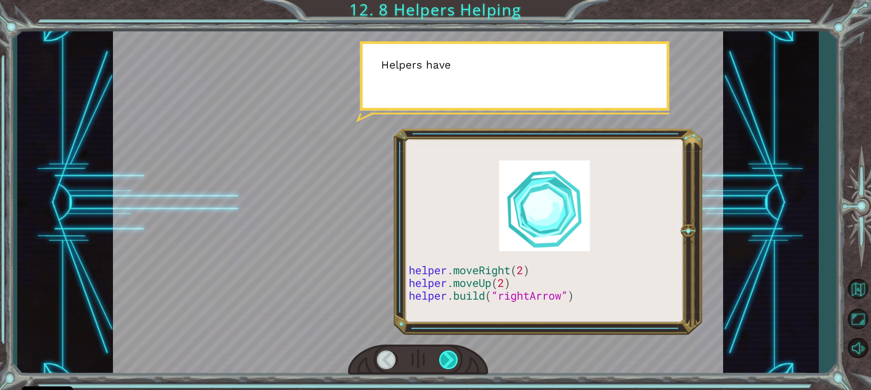
click at [448, 362] on div at bounding box center [449, 359] width 20 height 19
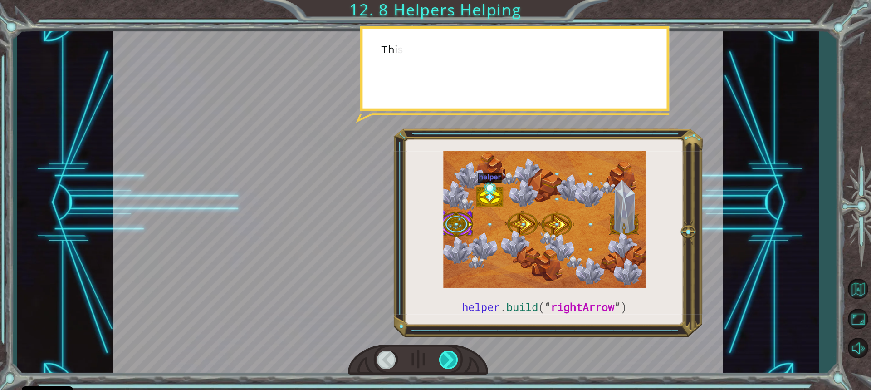
click at [448, 362] on div at bounding box center [449, 359] width 20 height 19
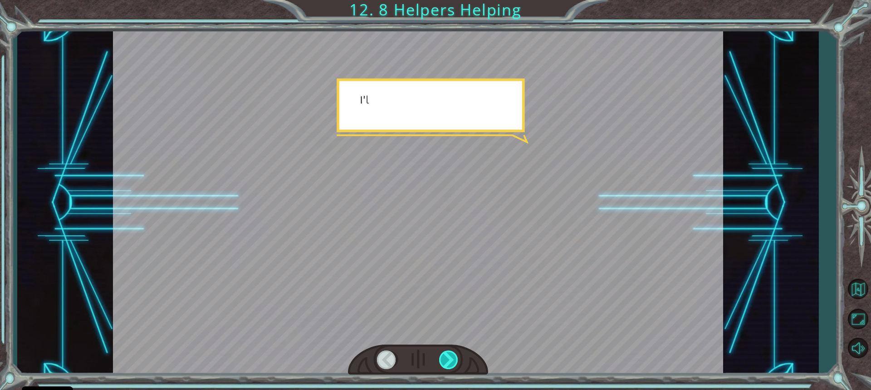
click at [448, 362] on div at bounding box center [449, 359] width 20 height 19
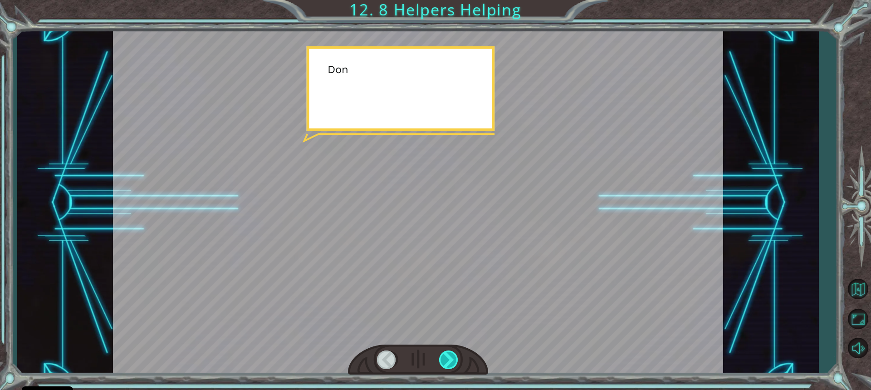
click at [448, 362] on div at bounding box center [449, 359] width 20 height 19
drag, startPoint x: 448, startPoint y: 362, endPoint x: 449, endPoint y: 351, distance: 11.3
click at [449, 351] on div at bounding box center [449, 359] width 20 height 19
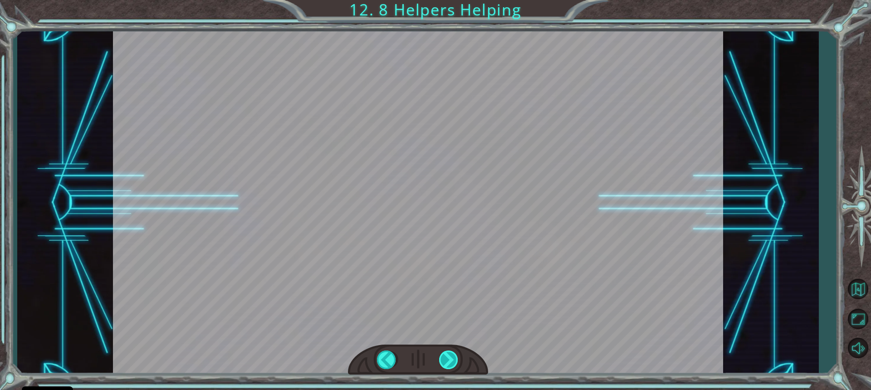
click at [449, 351] on div at bounding box center [449, 359] width 20 height 19
click at [448, 350] on div at bounding box center [418, 359] width 140 height 31
click at [447, 351] on div at bounding box center [449, 359] width 20 height 19
click at [446, 353] on div at bounding box center [449, 359] width 20 height 19
drag, startPoint x: 446, startPoint y: 353, endPoint x: 442, endPoint y: 370, distance: 17.3
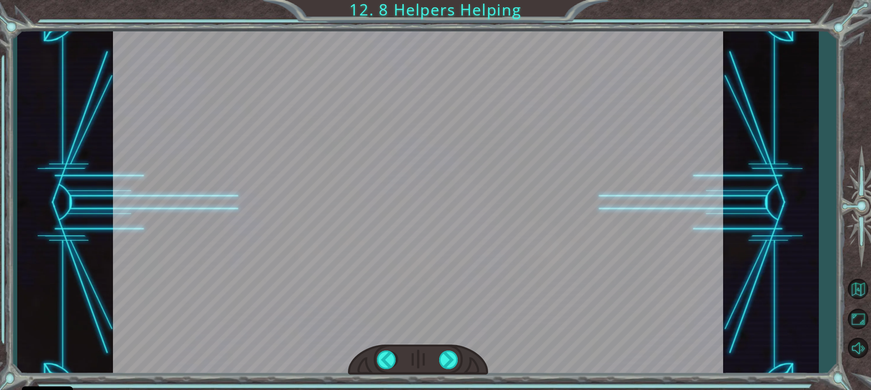
click at [447, 353] on div at bounding box center [449, 359] width 20 height 19
click at [441, 376] on div "helper . build ( “ rightArrow ” ) S o n o w y o u n e e d t o r e p a i r t h e…" at bounding box center [435, 195] width 871 height 390
click at [444, 362] on div at bounding box center [449, 359] width 20 height 19
drag, startPoint x: 448, startPoint y: 364, endPoint x: 454, endPoint y: 362, distance: 6.9
click at [453, 363] on div at bounding box center [449, 359] width 20 height 19
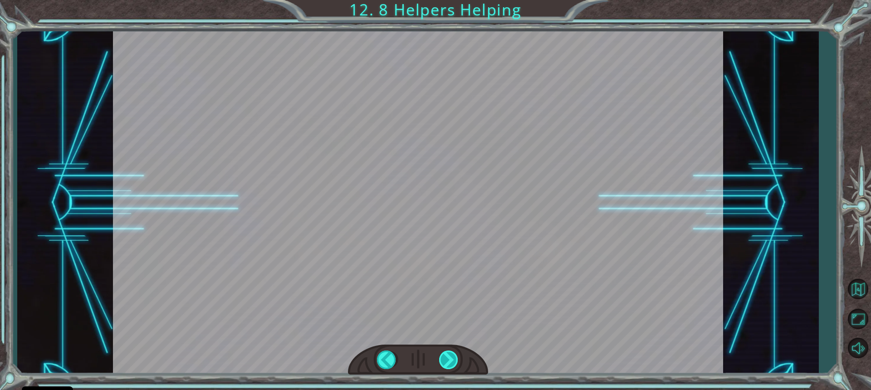
click at [454, 362] on div at bounding box center [449, 359] width 20 height 19
click at [453, 361] on div at bounding box center [449, 359] width 20 height 19
click at [451, 361] on div at bounding box center [449, 359] width 20 height 19
click at [448, 356] on div at bounding box center [449, 359] width 20 height 19
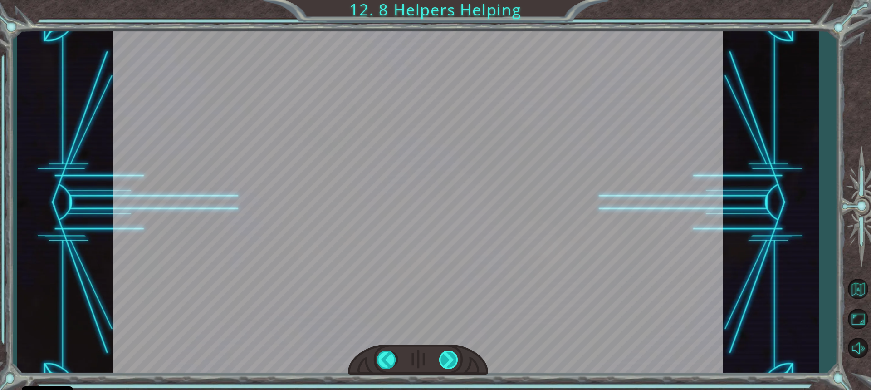
click at [448, 357] on div at bounding box center [449, 359] width 20 height 19
click at [444, 354] on div at bounding box center [449, 359] width 20 height 19
click at [446, 355] on div at bounding box center [449, 359] width 20 height 19
drag, startPoint x: 446, startPoint y: 355, endPoint x: 448, endPoint y: 360, distance: 5.9
click at [447, 358] on div at bounding box center [449, 359] width 20 height 19
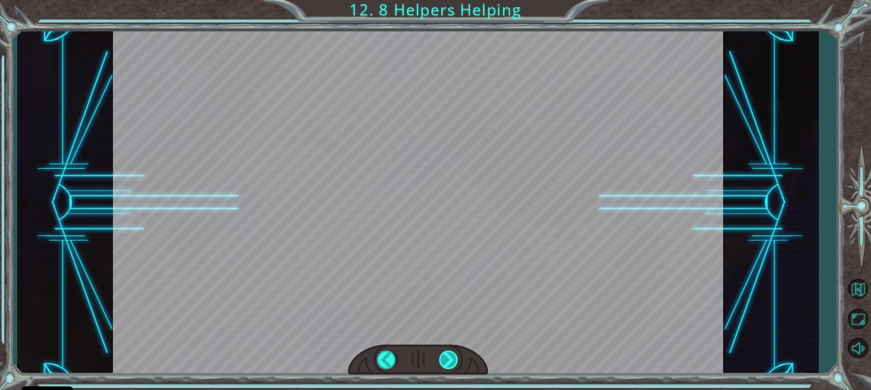
click at [448, 360] on div at bounding box center [449, 359] width 20 height 19
click at [448, 361] on div at bounding box center [449, 359] width 20 height 19
click at [449, 364] on div at bounding box center [449, 359] width 20 height 19
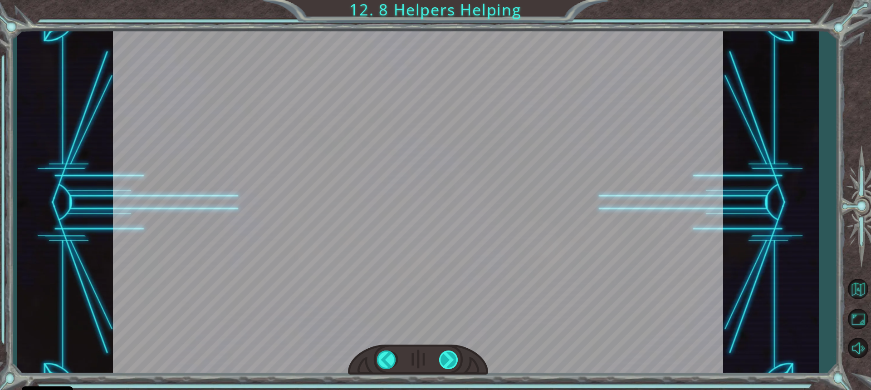
click at [448, 358] on div at bounding box center [449, 359] width 20 height 19
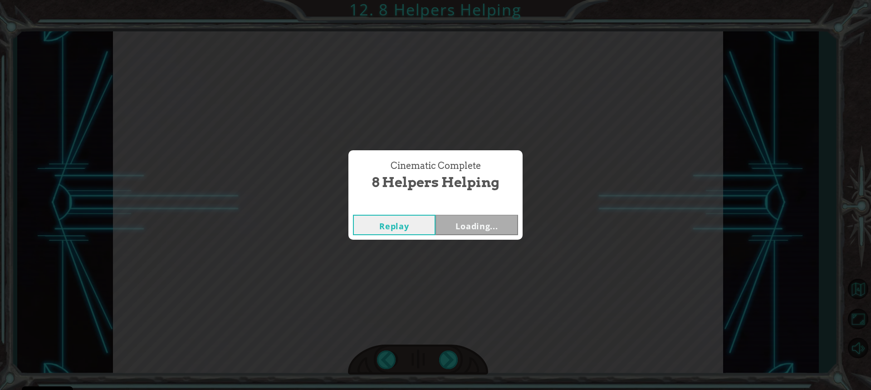
drag, startPoint x: 450, startPoint y: 351, endPoint x: 437, endPoint y: 345, distance: 15.0
click at [445, 0] on div "helper . build ( “ rightArrow ” ) S o n o w y o u n e e d t o r e p a i r t h e…" at bounding box center [435, 0] width 871 height 0
click at [436, 342] on div "Cinematic Complete 8 Helpers Helping Replay Loading..." at bounding box center [435, 195] width 871 height 390
click at [470, 232] on button "Next" at bounding box center [476, 224] width 83 height 20
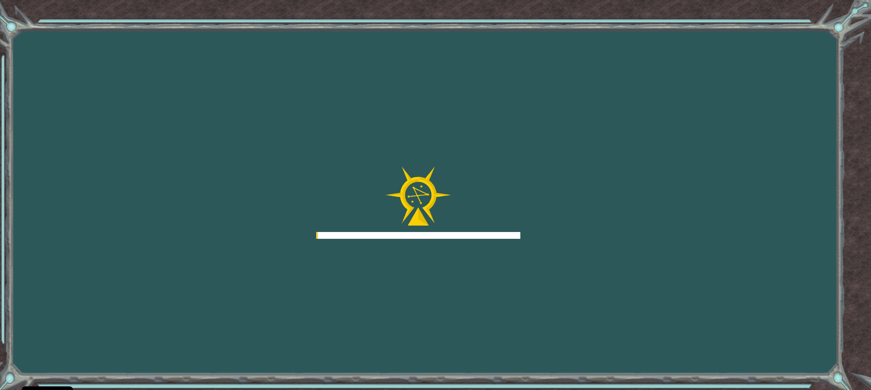
click at [489, 228] on div at bounding box center [418, 202] width 204 height 73
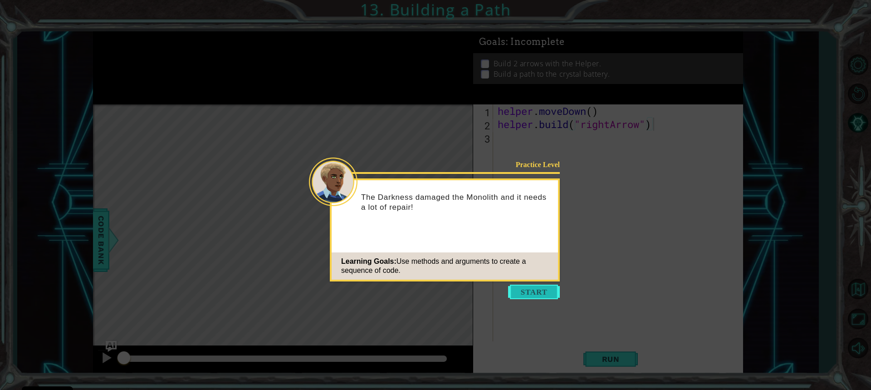
drag, startPoint x: 536, startPoint y: 288, endPoint x: 533, endPoint y: 244, distance: 45.0
click at [536, 286] on button "Start" at bounding box center [534, 291] width 52 height 15
